Goal: Task Accomplishment & Management: Use online tool/utility

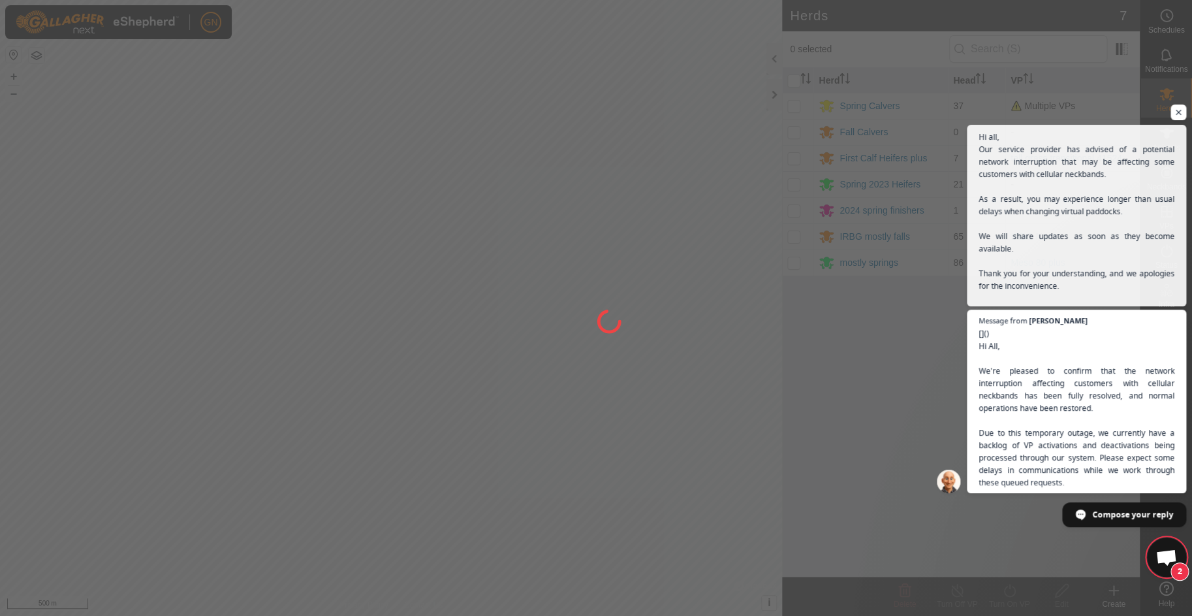
scroll to position [2047, 0]
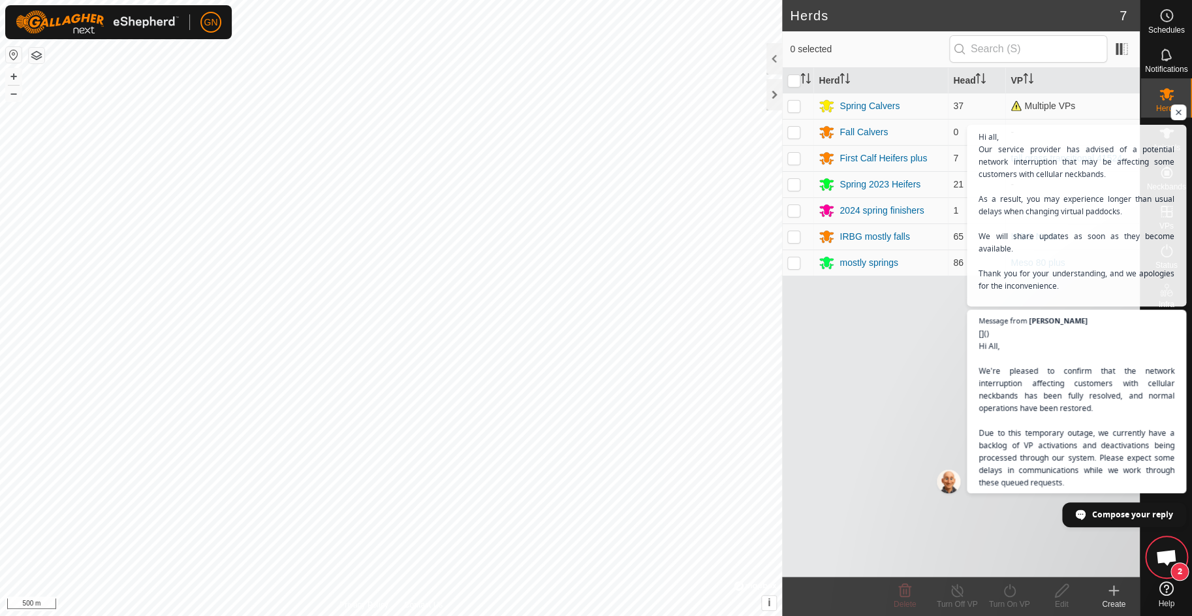
click at [910, 351] on div "Herd Head VP Spring Calvers 37 Multiple VPs Fall Calvers 0 - First Calf Heifers…" at bounding box center [961, 322] width 358 height 509
click at [1091, 253] on span "Hi all, Our service provider has advised of a potential network interruption th…" at bounding box center [1076, 223] width 199 height 189
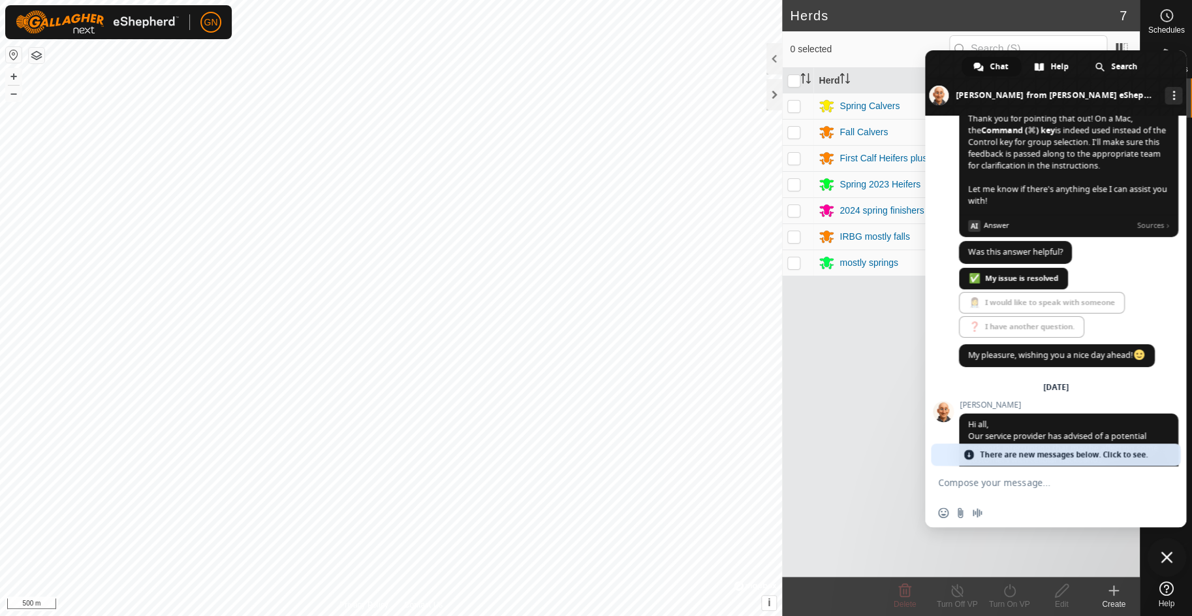
scroll to position [2589, 0]
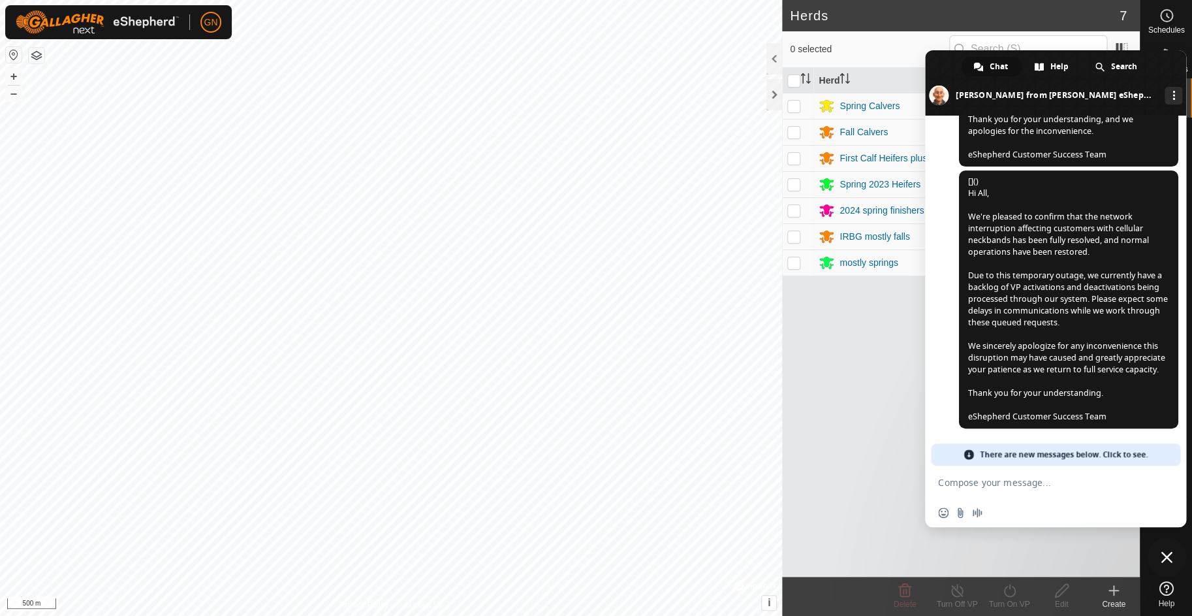
click at [1168, 557] on span "Close chat" at bounding box center [1167, 557] width 12 height 12
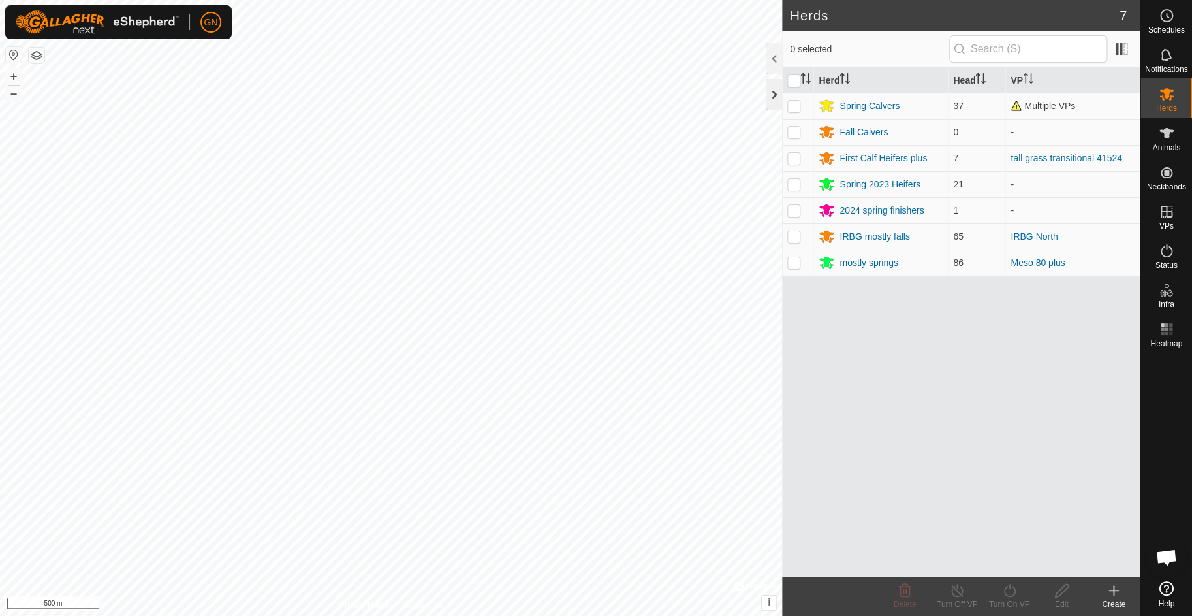
click at [776, 99] on div at bounding box center [774, 94] width 16 height 31
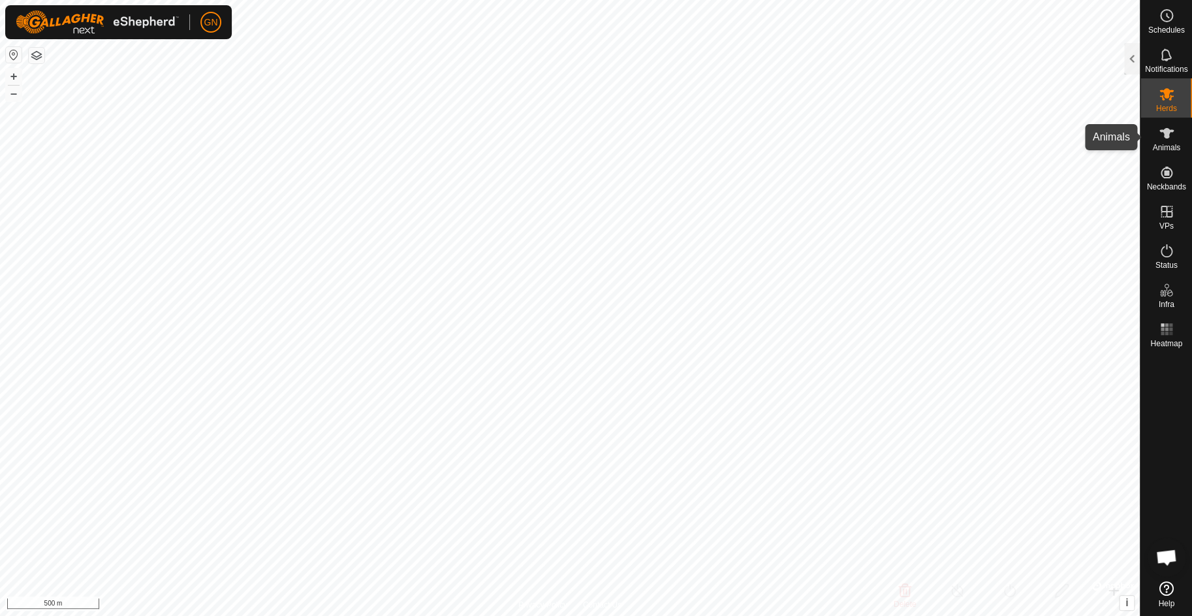
click at [1170, 134] on icon at bounding box center [1167, 133] width 16 height 16
click at [1133, 56] on div at bounding box center [1132, 58] width 16 height 31
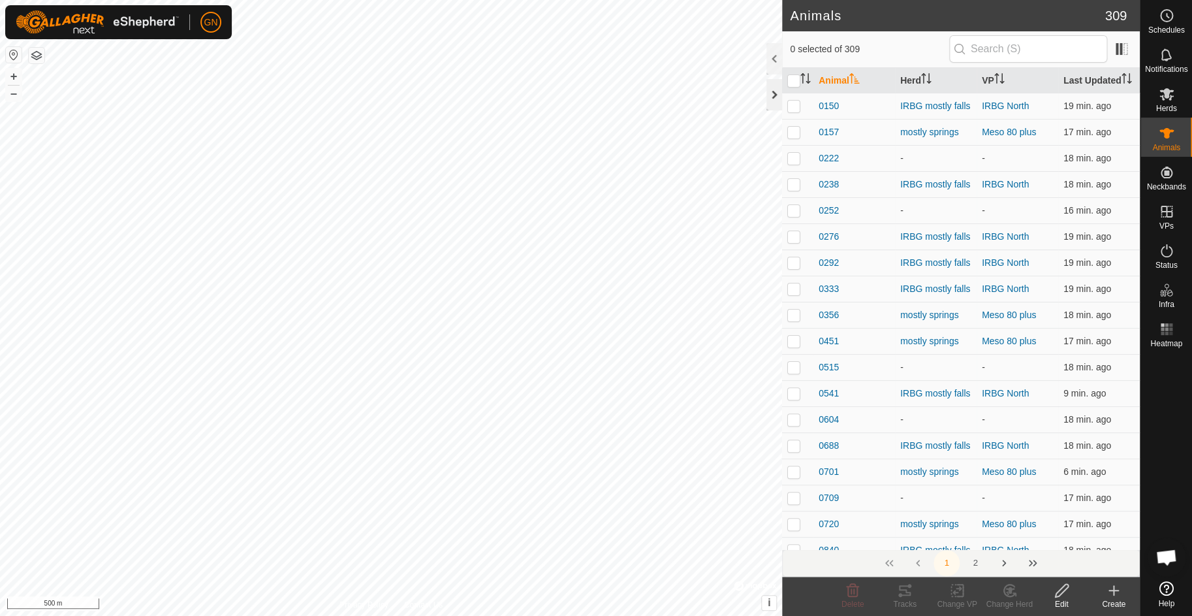
click at [773, 95] on div at bounding box center [774, 94] width 16 height 31
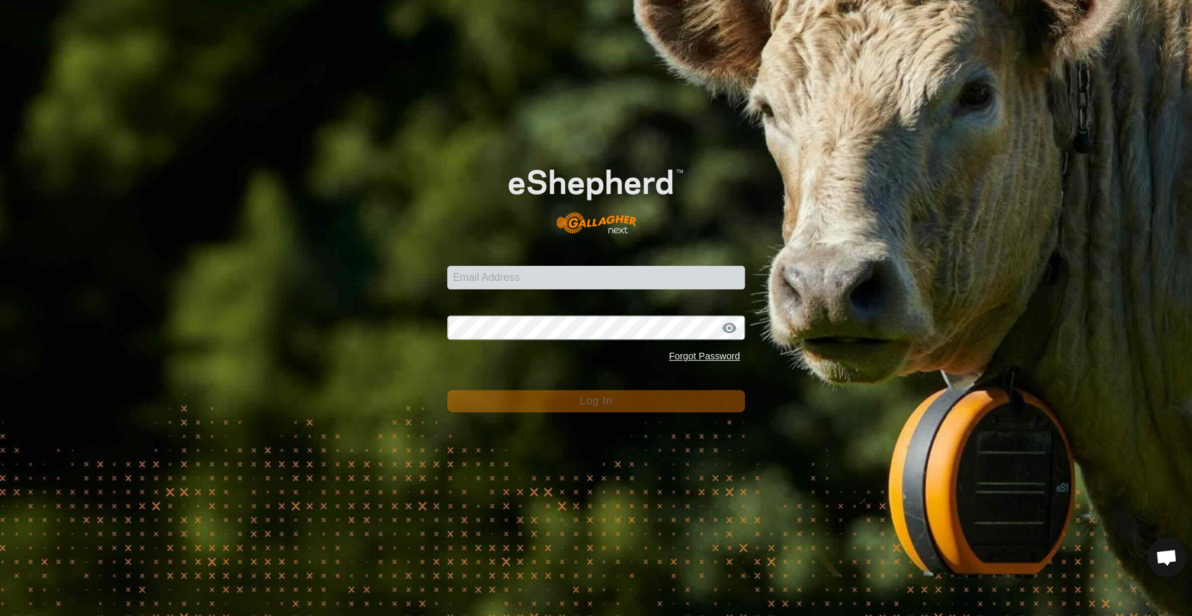
scroll to position [2090, 0]
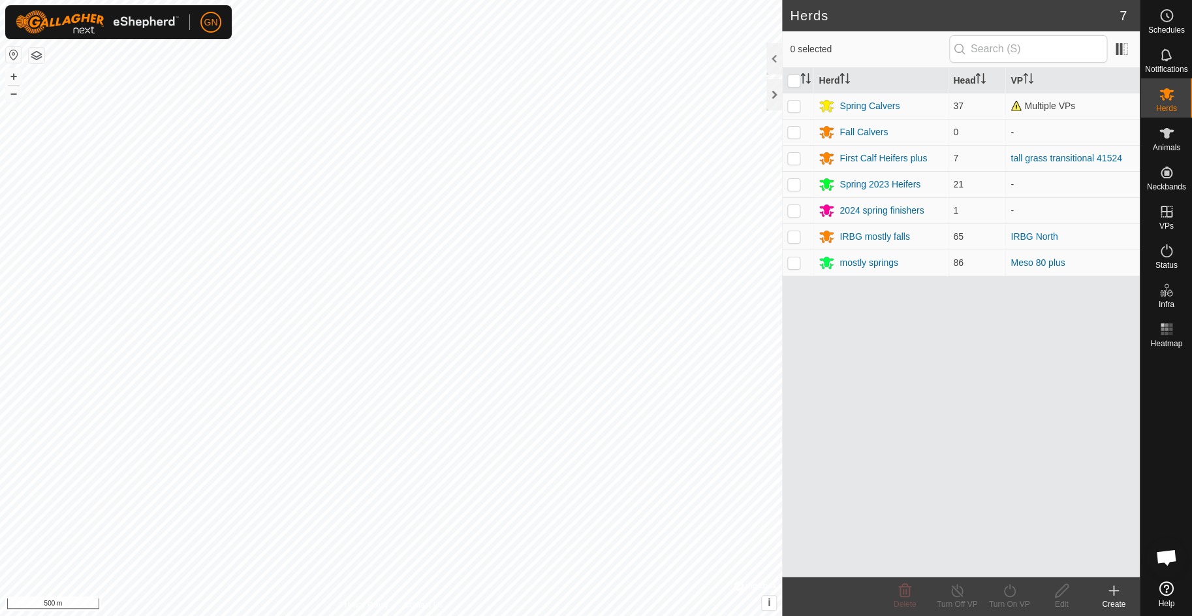
scroll to position [2567, 0]
click at [773, 96] on div at bounding box center [774, 94] width 16 height 31
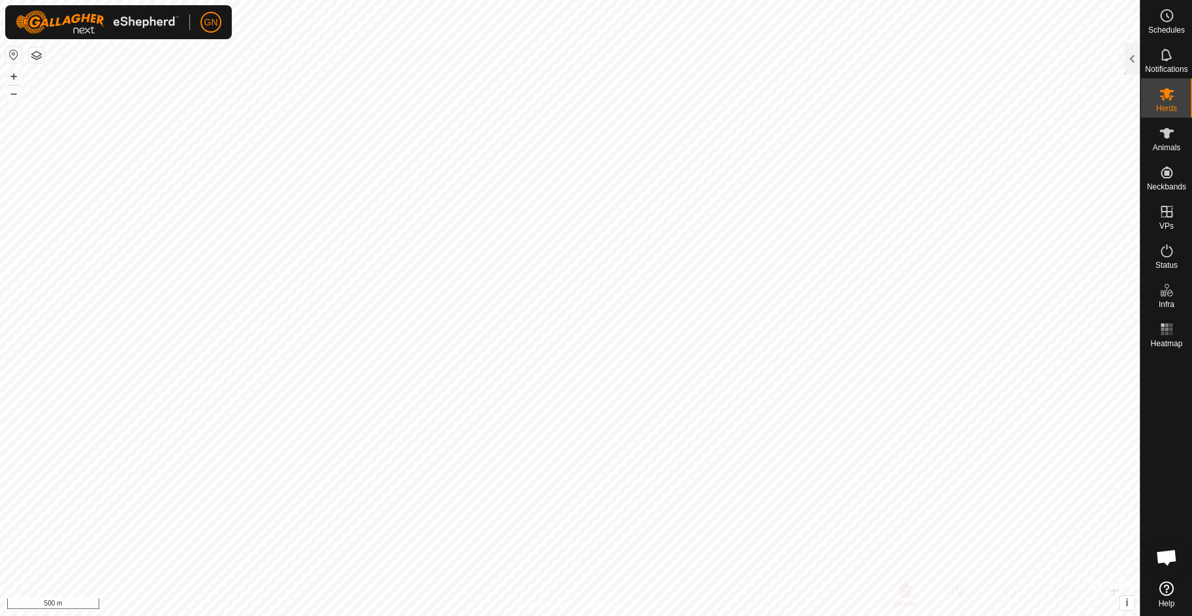
click at [1164, 586] on icon at bounding box center [1166, 588] width 14 height 14
click at [1167, 215] on link "In Rotation" at bounding box center [1136, 212] width 112 height 26
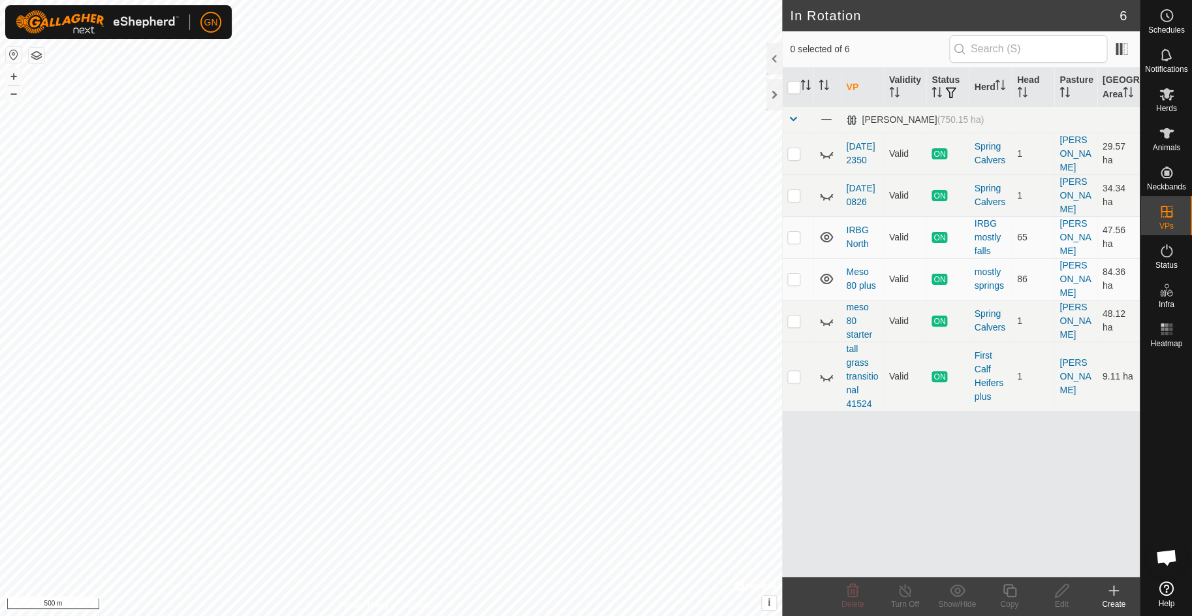
scroll to position [2567, 0]
click at [1120, 591] on icon at bounding box center [1114, 590] width 16 height 16
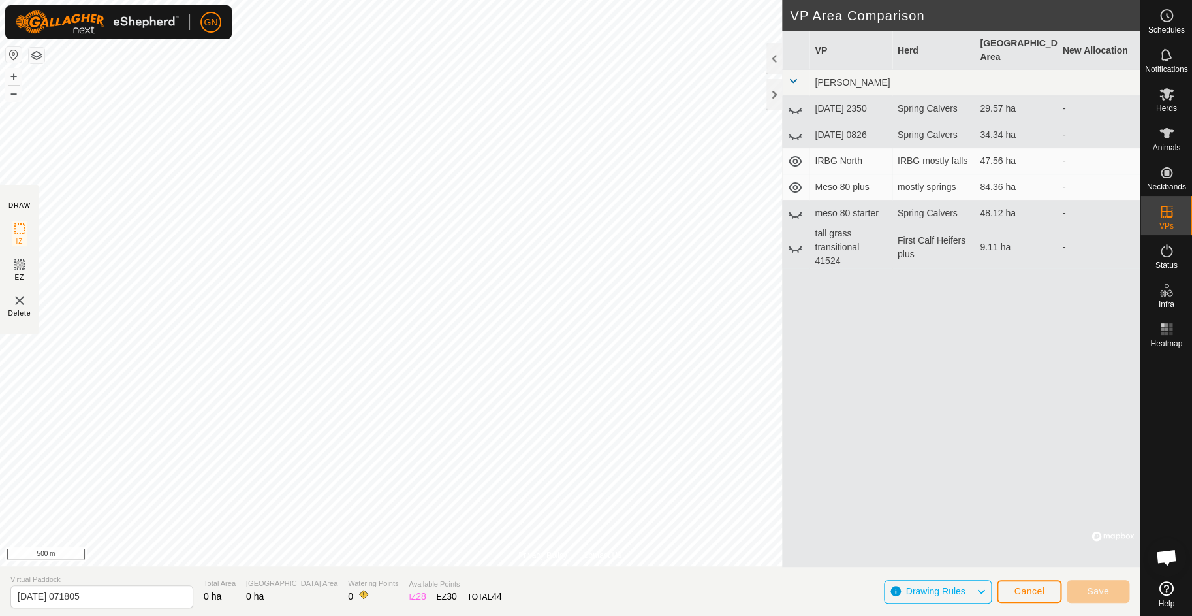
click at [784, 371] on div "VP Herd Grazing Area New Allocation Gary_Nitschke_OK [DATE] 2350 Spring Calvers…" at bounding box center [961, 298] width 358 height 535
click at [1022, 589] on span "Cancel" at bounding box center [1029, 591] width 31 height 10
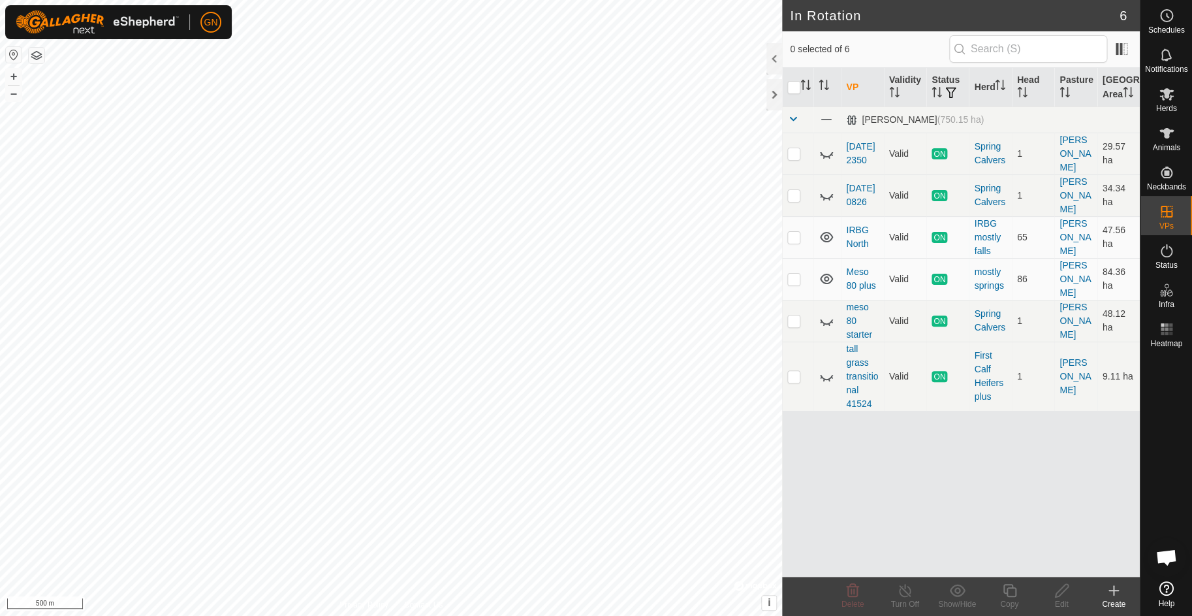
click at [1116, 590] on icon at bounding box center [1113, 590] width 9 height 0
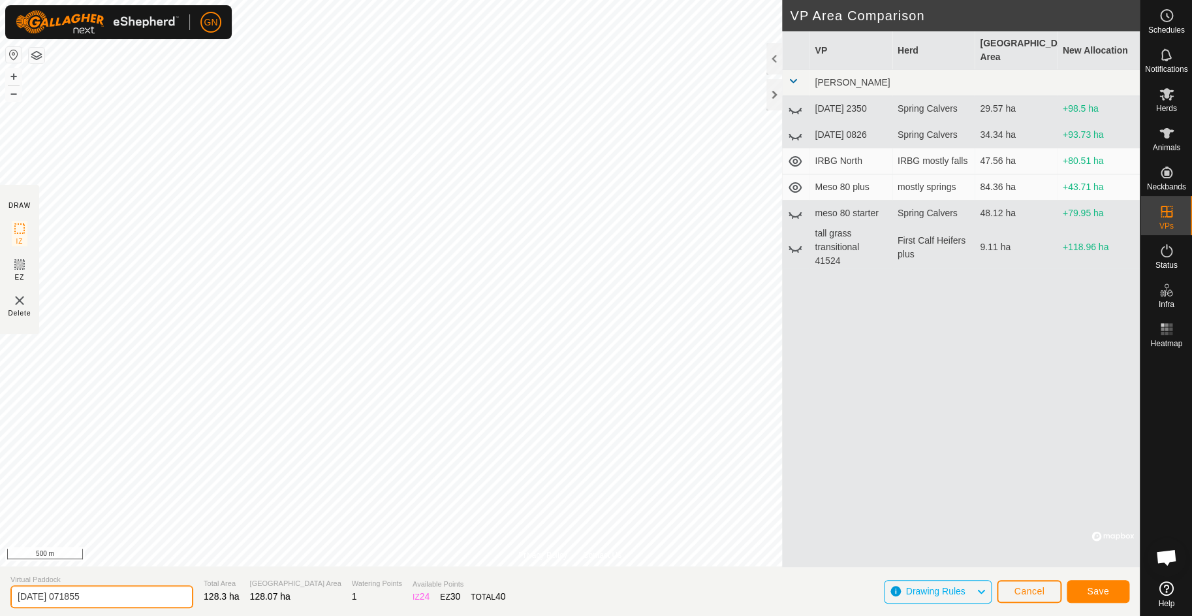
click at [87, 599] on input "[DATE] 071855" at bounding box center [101, 596] width 183 height 23
drag, startPoint x: 97, startPoint y: 597, endPoint x: -32, endPoint y: 591, distance: 129.4
click at [10, 591] on input "[DATE] 071855" at bounding box center [101, 596] width 183 height 23
type input "[GEOGRAPHIC_DATA]"
click at [1086, 591] on button "Save" at bounding box center [1098, 591] width 63 height 23
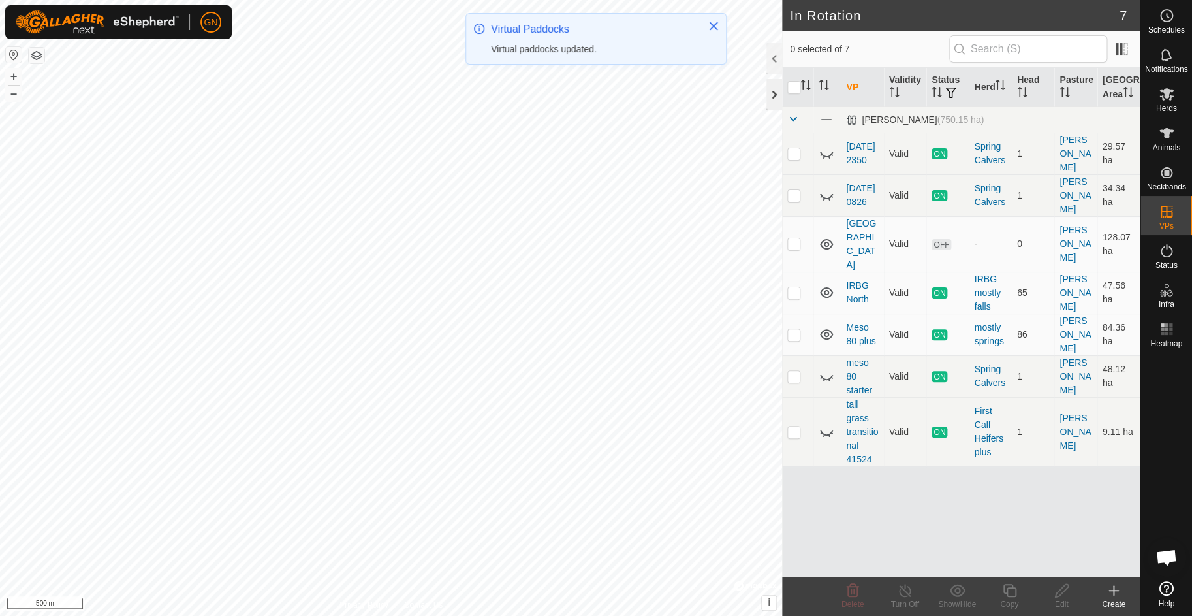
click at [771, 95] on div at bounding box center [774, 94] width 16 height 31
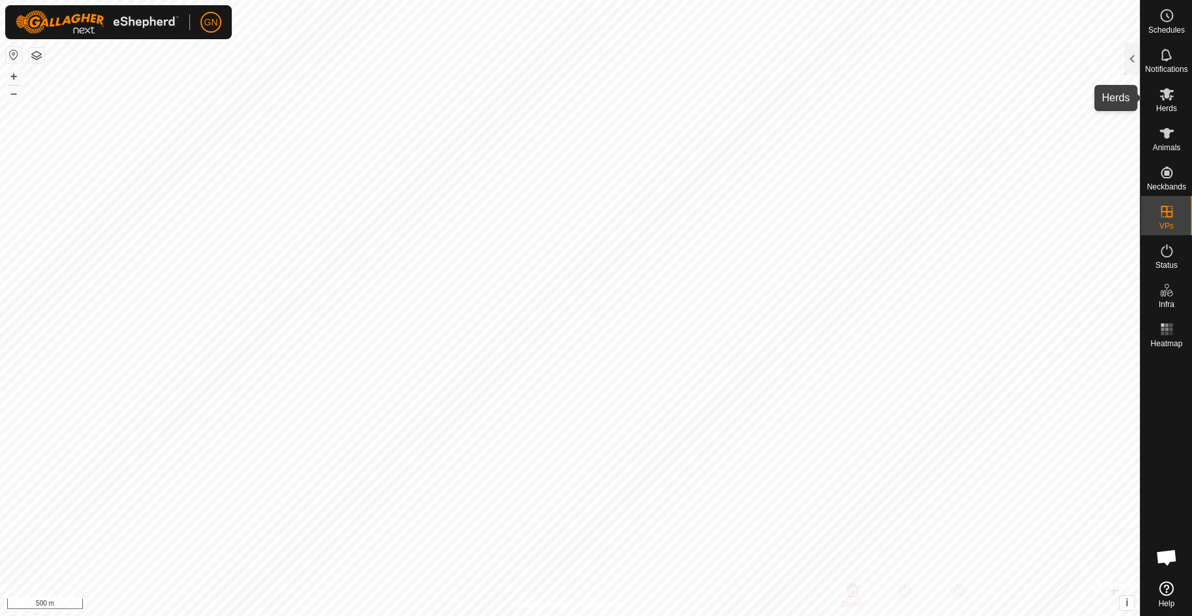
click at [1165, 102] on es-mob-svg-icon at bounding box center [1167, 94] width 24 height 21
click at [1132, 61] on div at bounding box center [1132, 58] width 16 height 31
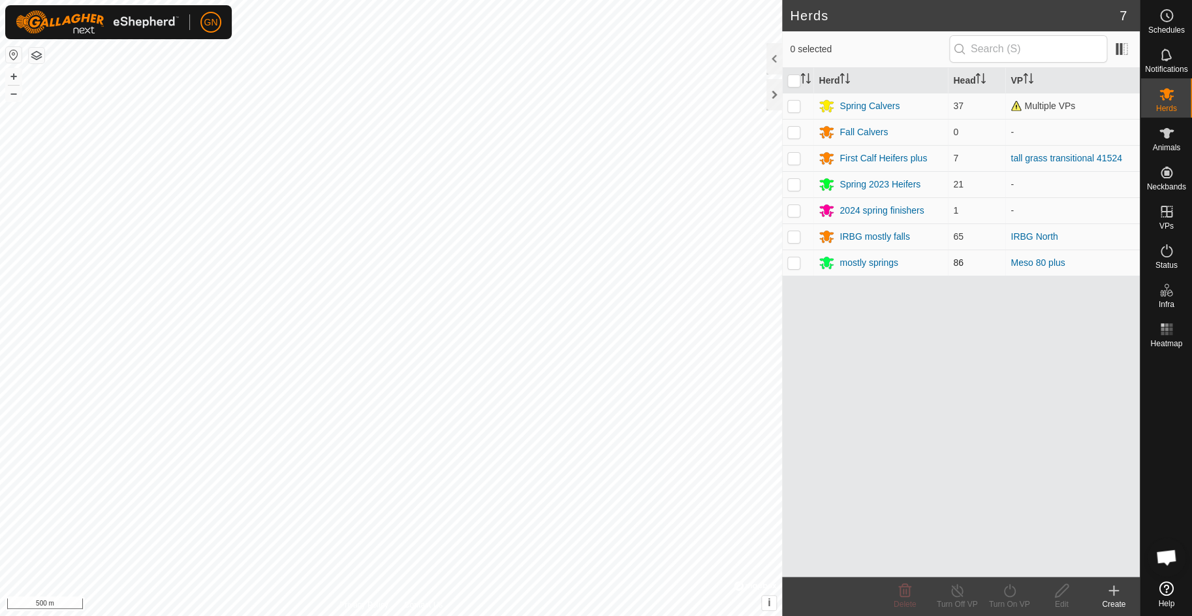
click at [796, 261] on p-checkbox at bounding box center [793, 262] width 13 height 10
checkbox input "true"
click at [1007, 591] on icon at bounding box center [1009, 590] width 16 height 16
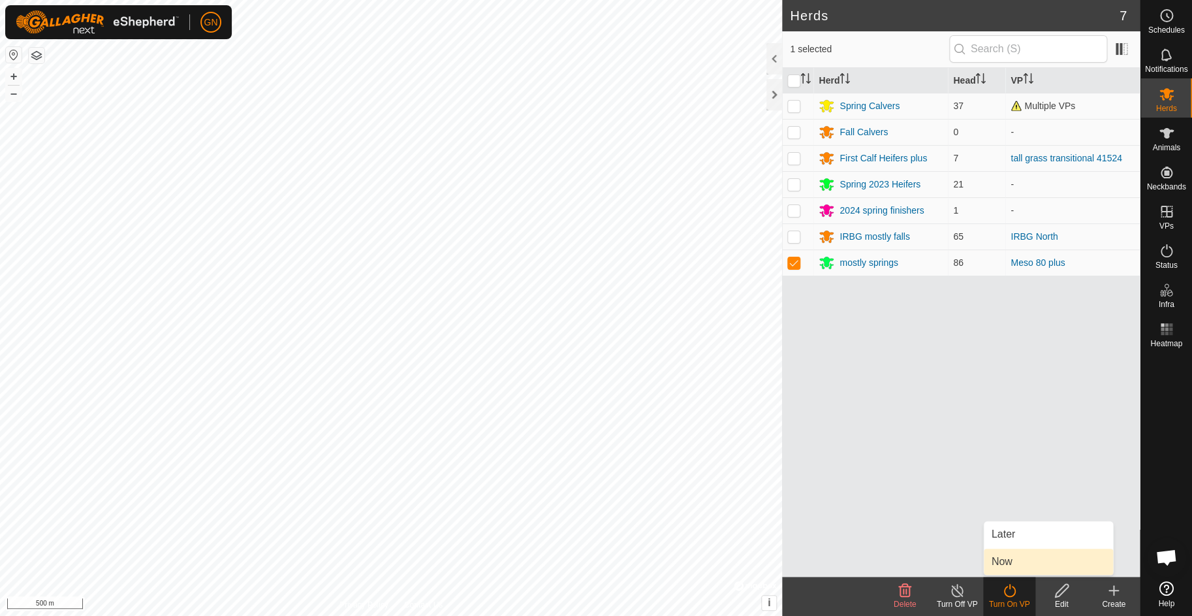
click at [999, 557] on link "Now" at bounding box center [1048, 561] width 129 height 26
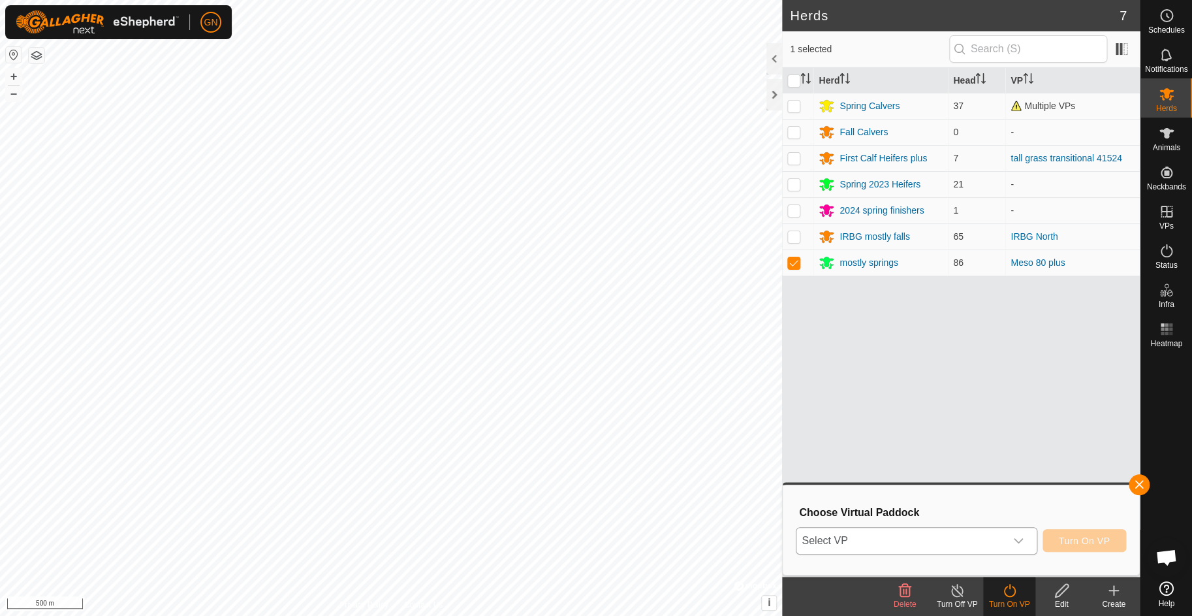
click at [1022, 539] on icon "dropdown trigger" at bounding box center [1018, 540] width 9 height 5
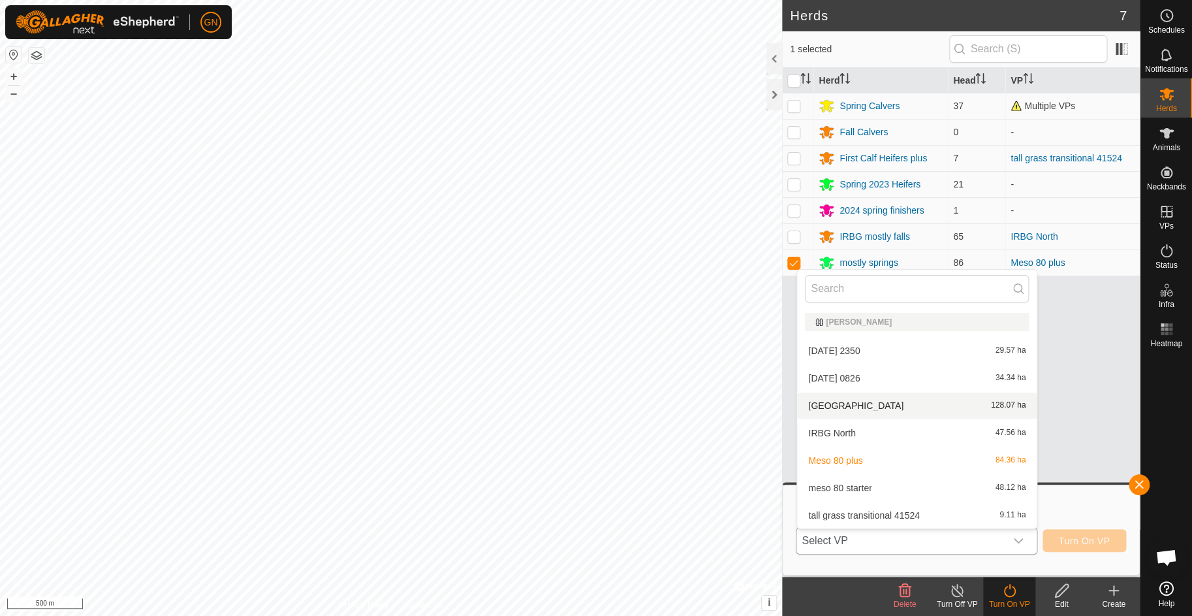
click at [887, 401] on li "[GEOGRAPHIC_DATA] 091725 128.07 ha" at bounding box center [917, 405] width 240 height 26
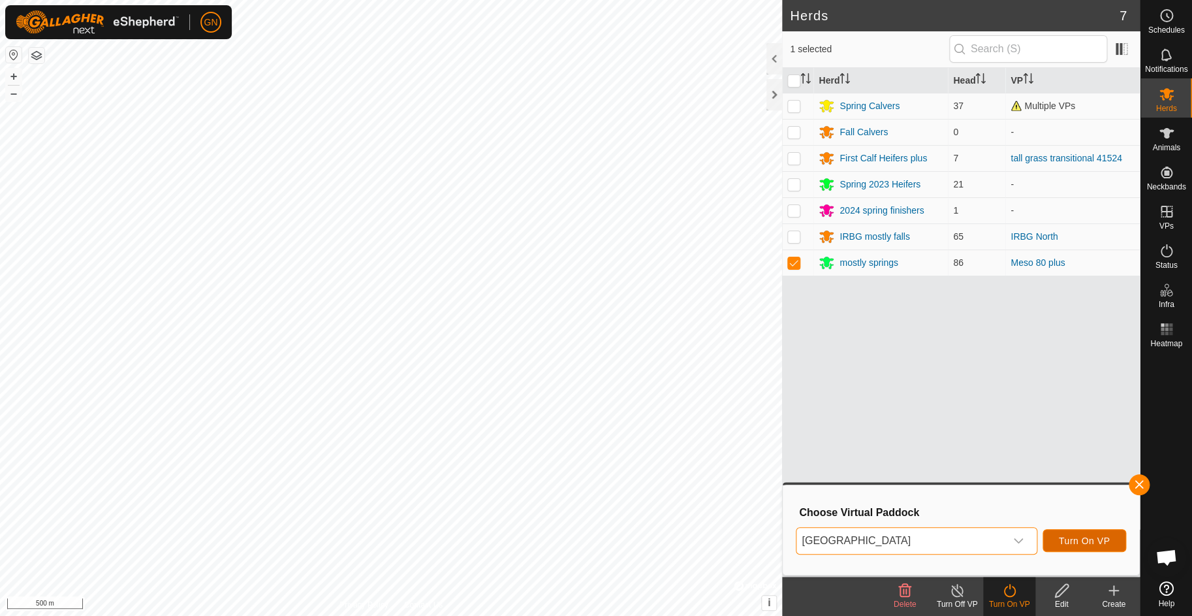
click at [1075, 540] on span "Turn On VP" at bounding box center [1084, 540] width 51 height 10
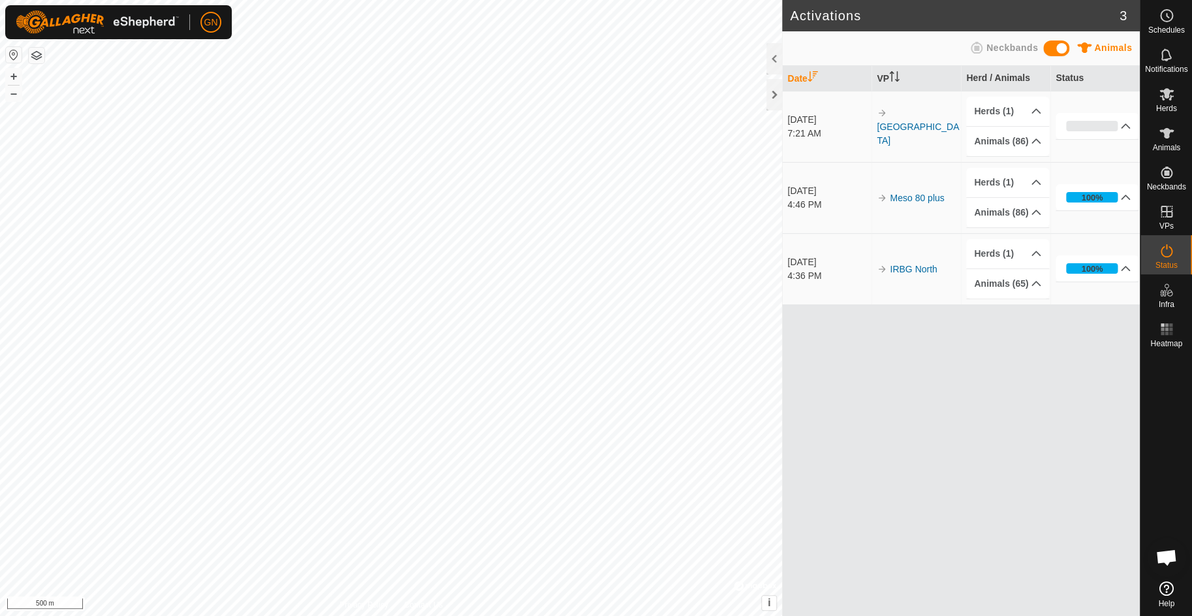
scroll to position [2609, 0]
